Goal: Check status: Check status

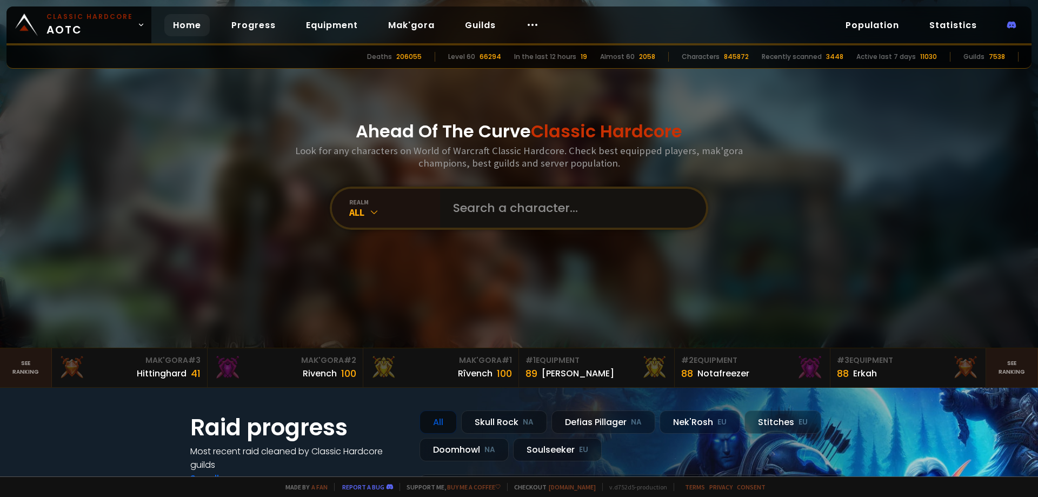
click at [533, 215] on input "text" at bounding box center [570, 208] width 247 height 39
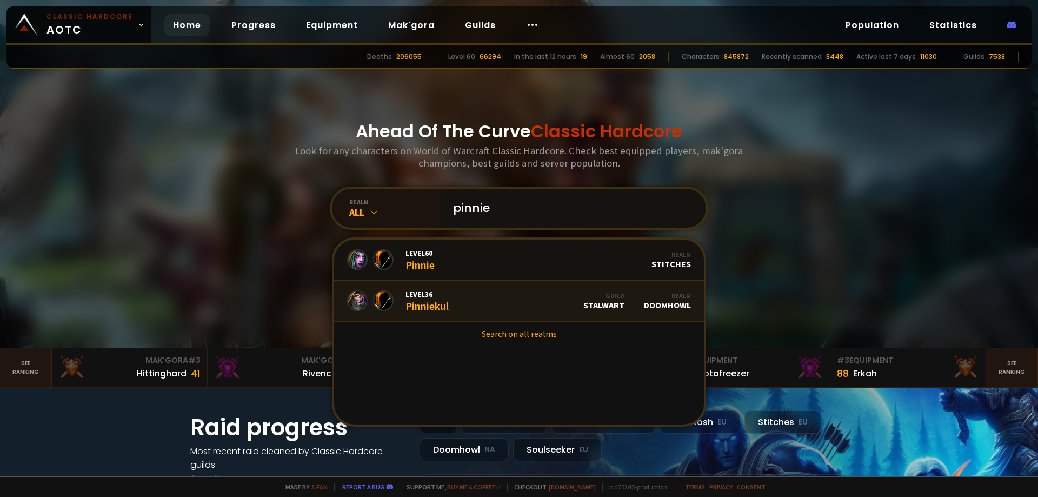
type input "pinnie"
click at [475, 309] on link "Level 36 Pinniekul Guild Stalwart Realm Doomhowl" at bounding box center [519, 301] width 370 height 41
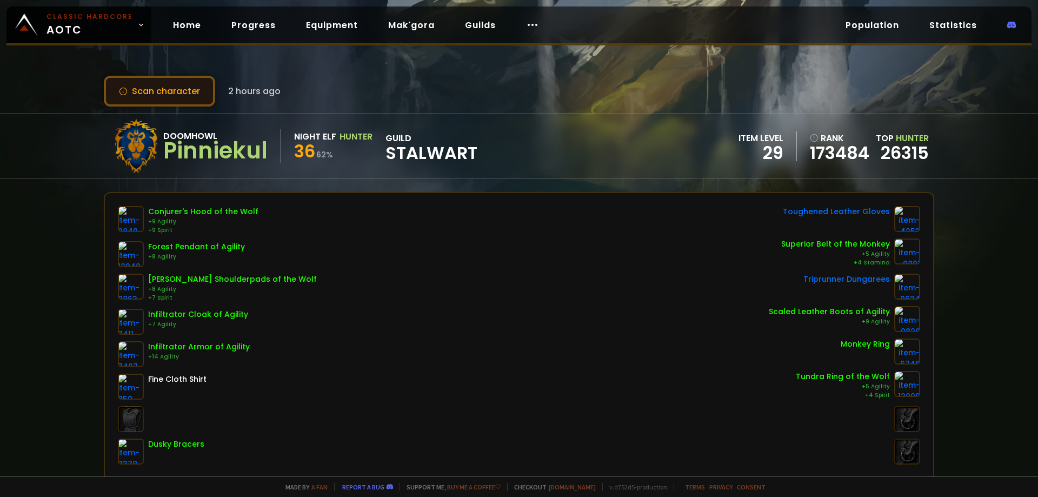
click at [174, 100] on button "Scan character" at bounding box center [159, 91] width 111 height 31
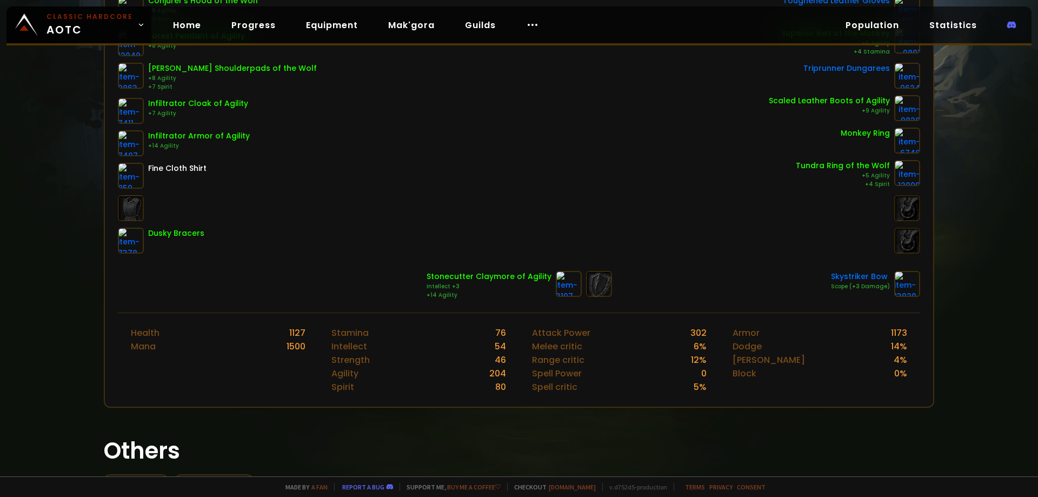
scroll to position [216, 0]
